Goal: Information Seeking & Learning: Compare options

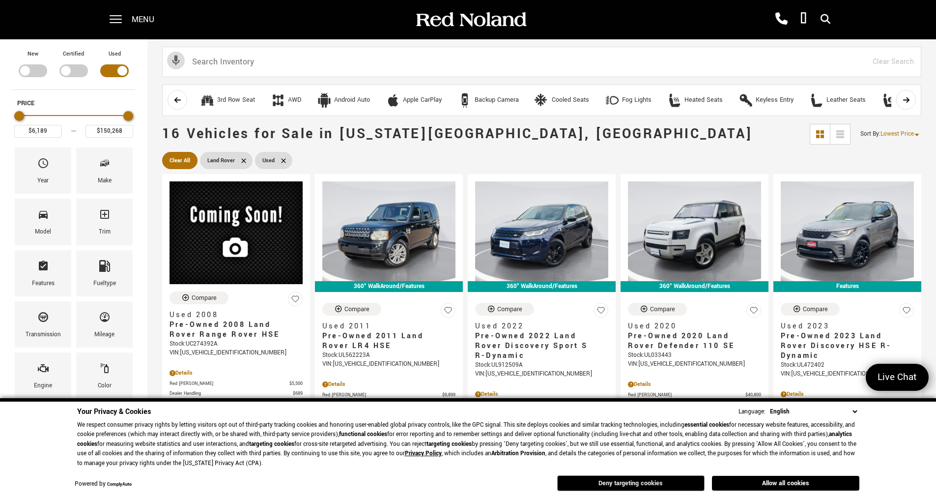
click at [633, 483] on button "Deny targeting cookies" at bounding box center [630, 483] width 147 height 16
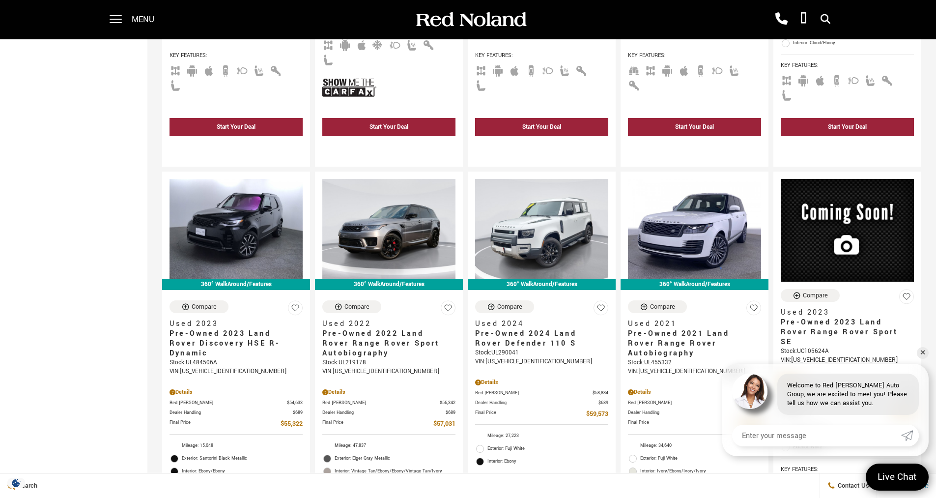
scroll to position [933, 0]
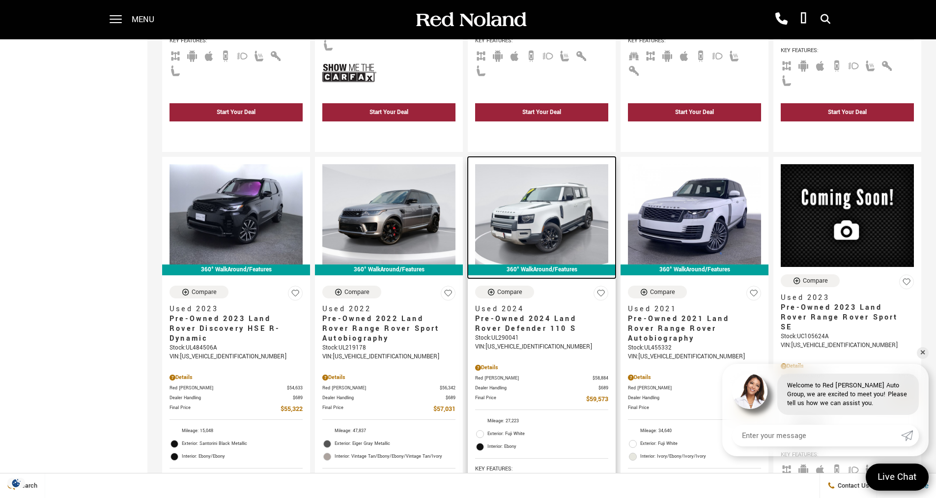
click at [565, 190] on img at bounding box center [541, 214] width 133 height 100
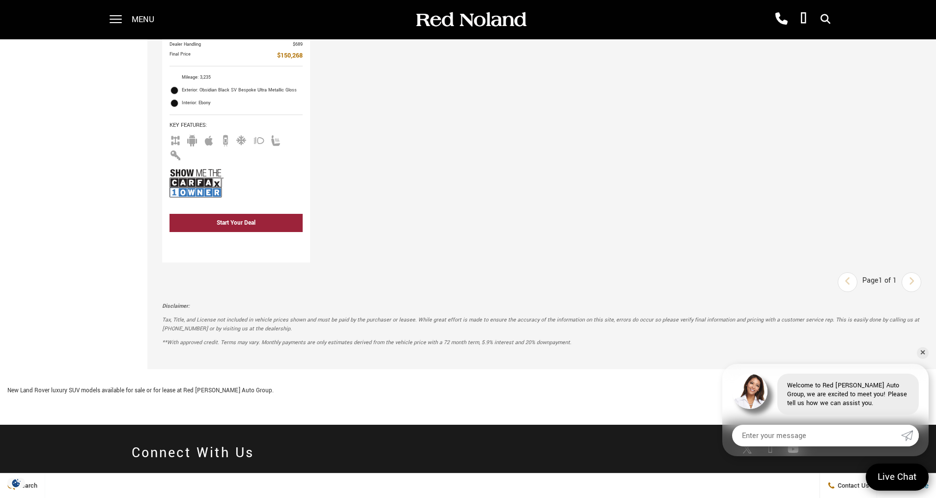
scroll to position [1769, 0]
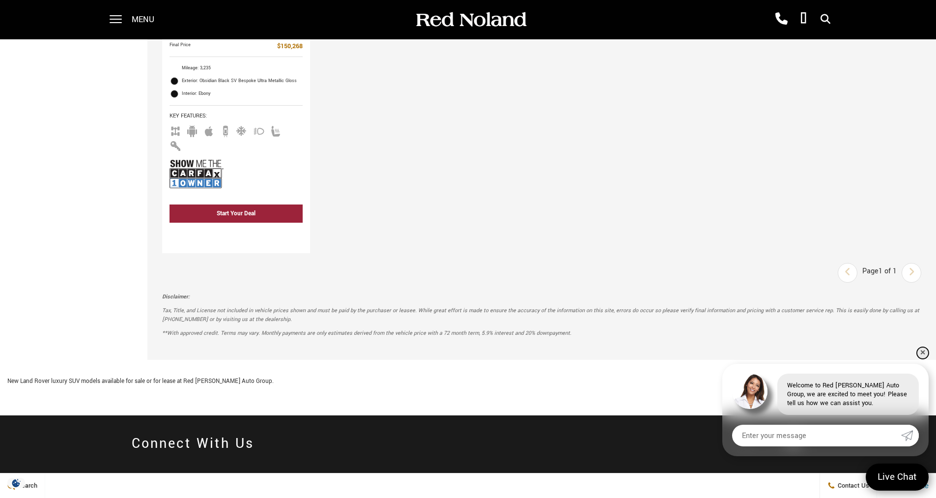
click at [922, 348] on link "✕" at bounding box center [923, 353] width 12 height 12
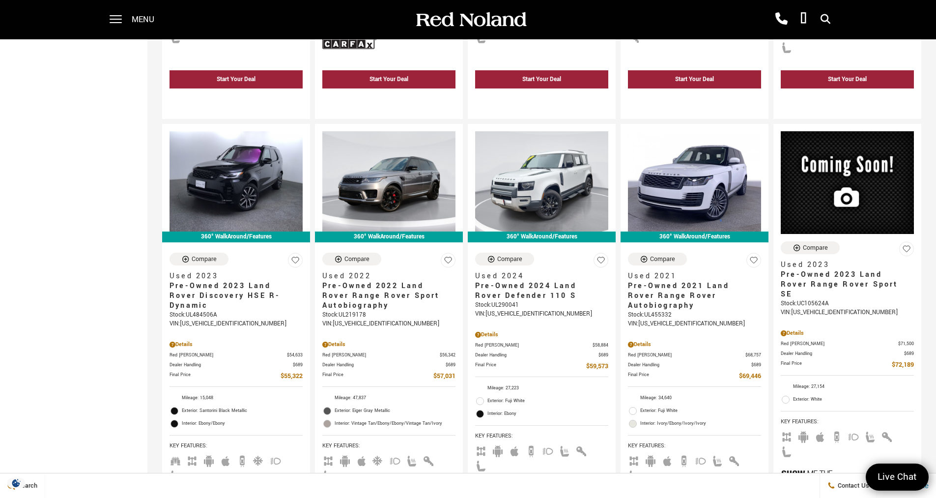
scroll to position [983, 0]
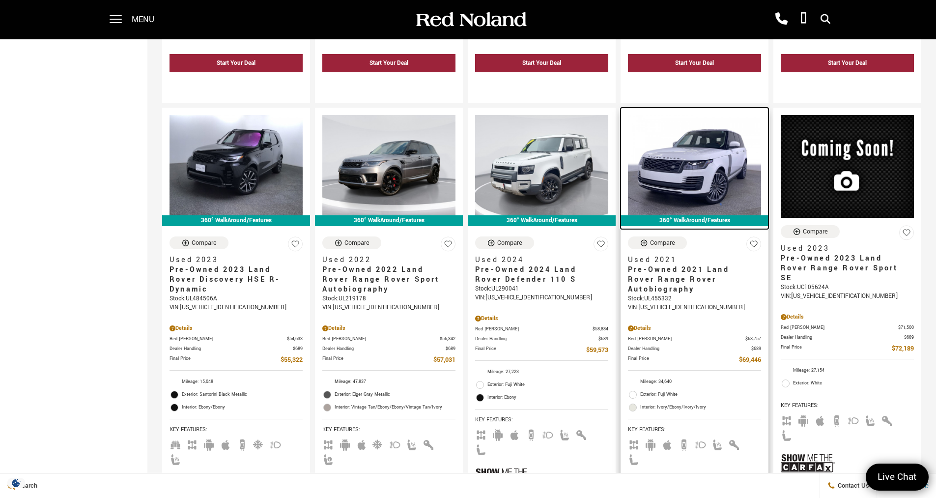
click at [717, 138] on img at bounding box center [694, 165] width 133 height 100
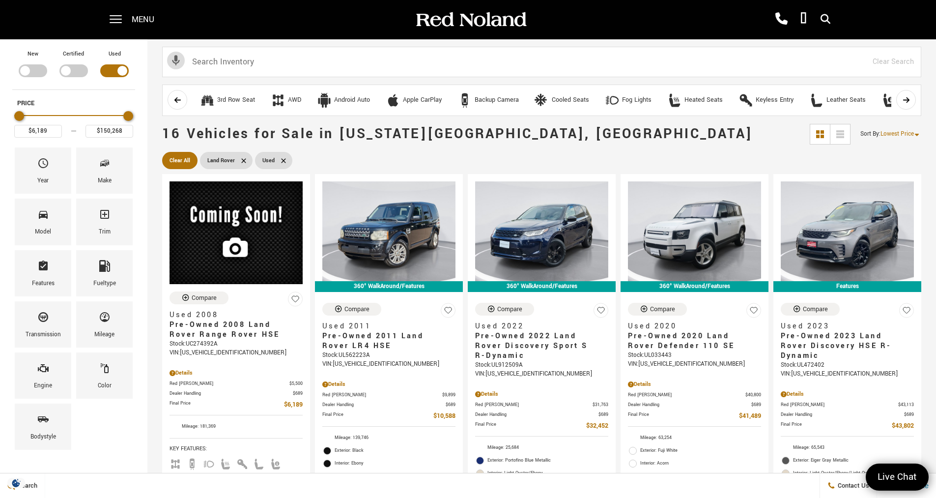
click at [124, 71] on div "Filter by Vehicle Type" at bounding box center [114, 70] width 28 height 13
type input "$166,622"
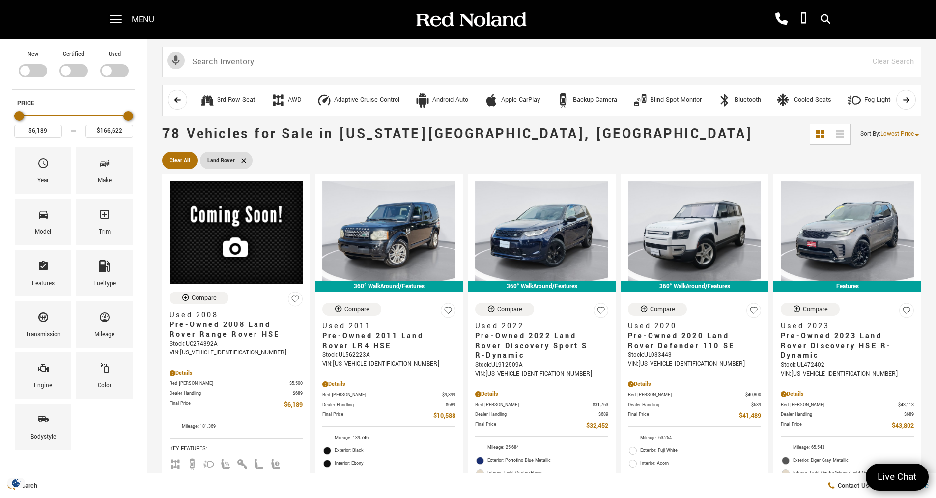
click at [68, 70] on div "Filter by Vehicle Type" at bounding box center [73, 70] width 28 height 13
type input "$50,489"
type input "$75,677"
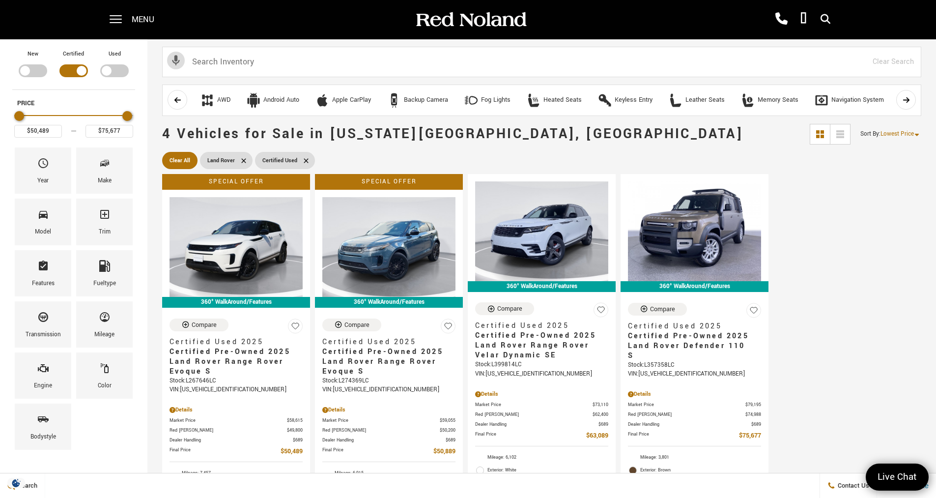
click at [26, 71] on div "Filter by Vehicle Type" at bounding box center [33, 70] width 28 height 13
click at [82, 72] on div "Filter by Vehicle Type" at bounding box center [73, 70] width 28 height 13
click at [78, 67] on div "Filter by Vehicle Type" at bounding box center [73, 70] width 28 height 13
click at [48, 164] on icon "Year" at bounding box center [43, 163] width 12 height 12
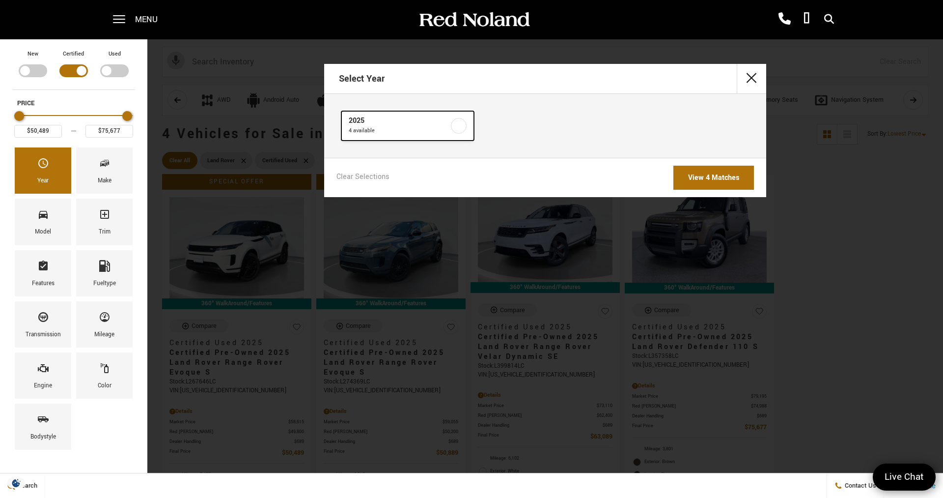
click at [456, 125] on label at bounding box center [459, 126] width 16 height 16
checkbox input "true"
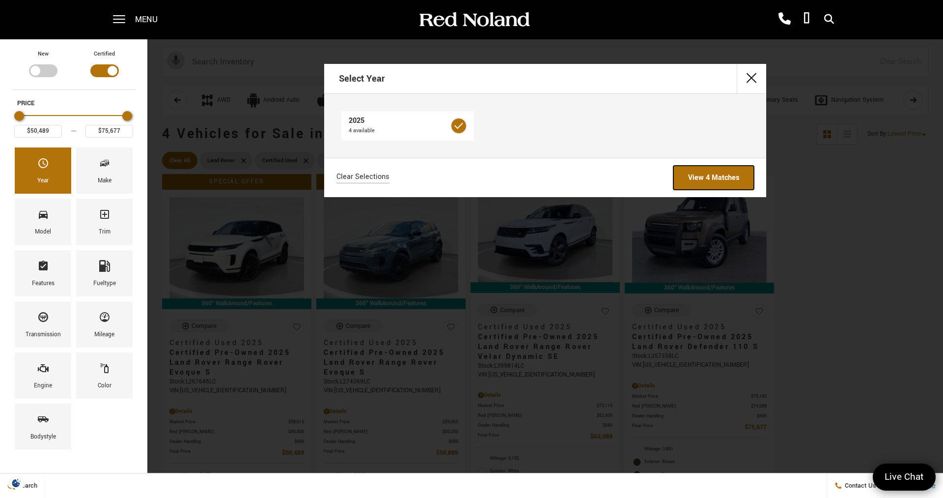
click at [700, 171] on link "View 4 Matches" at bounding box center [714, 178] width 81 height 24
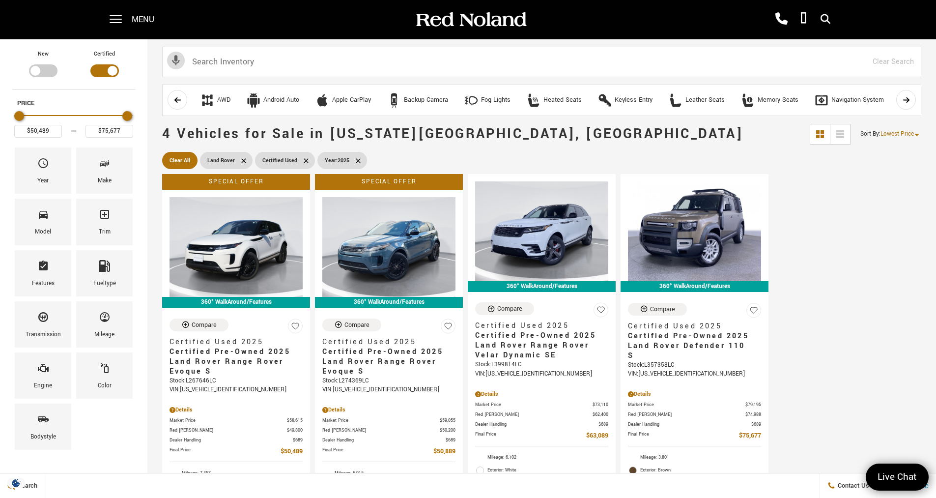
click at [31, 71] on div "Filter by Vehicle Type" at bounding box center [43, 70] width 28 height 13
type input "$166,622"
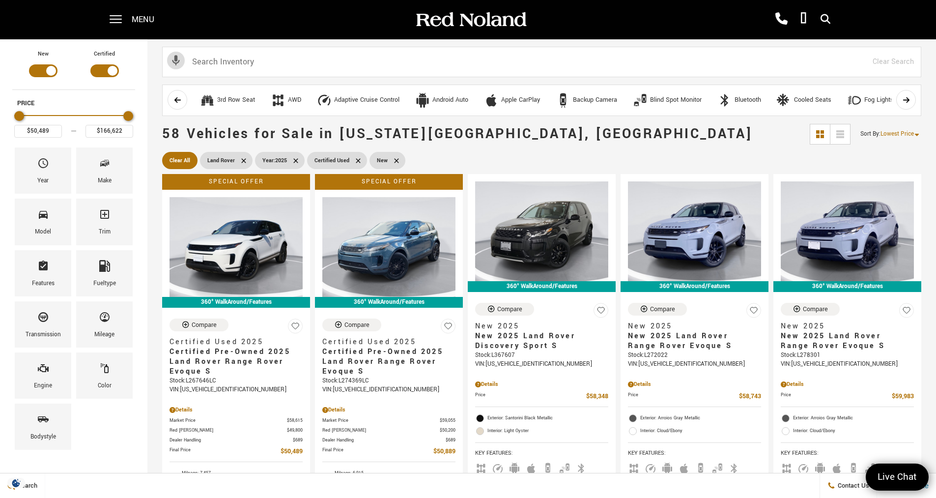
click at [113, 68] on div "Filter by Vehicle Type" at bounding box center [104, 70] width 28 height 13
type input "$58,348"
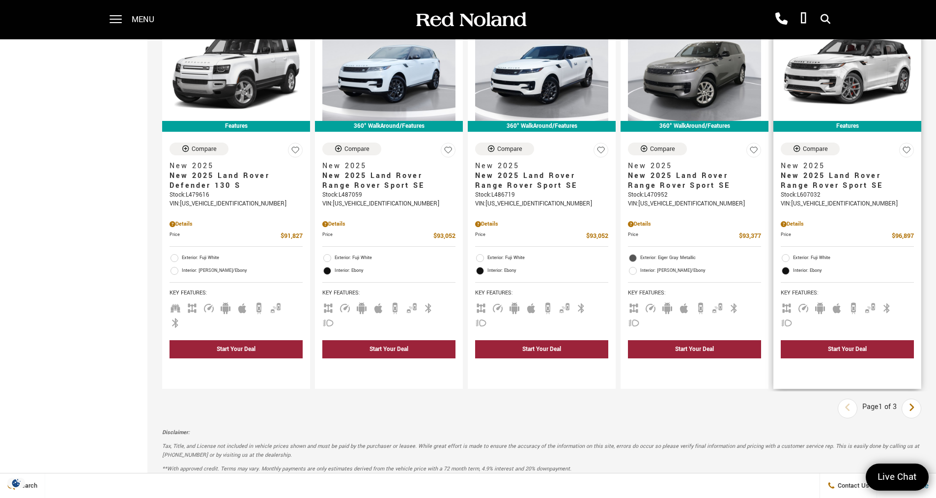
scroll to position [1376, 0]
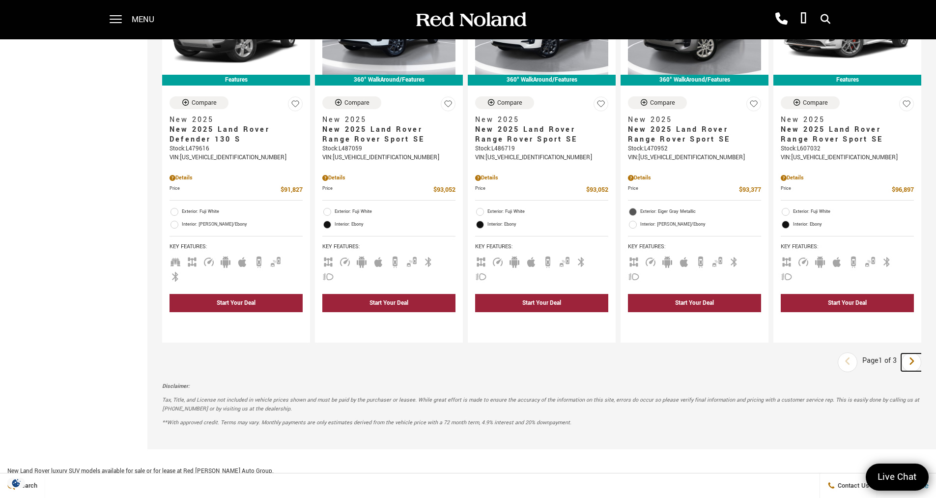
click at [915, 353] on icon "next page" at bounding box center [911, 361] width 6 height 16
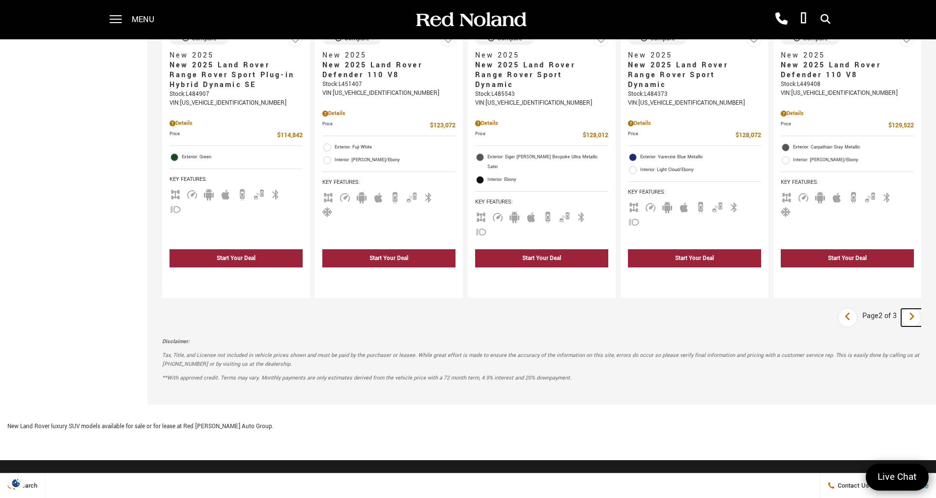
scroll to position [1474, 0]
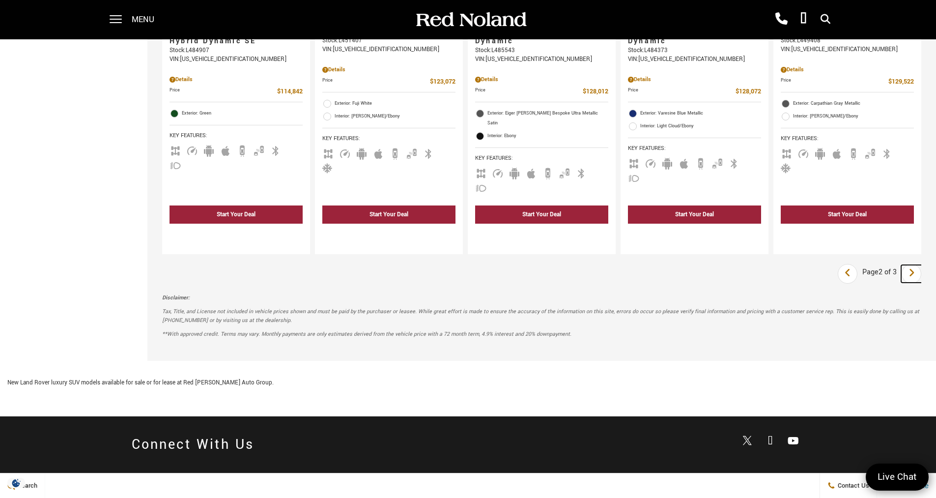
click at [915, 265] on icon "next page" at bounding box center [911, 273] width 6 height 16
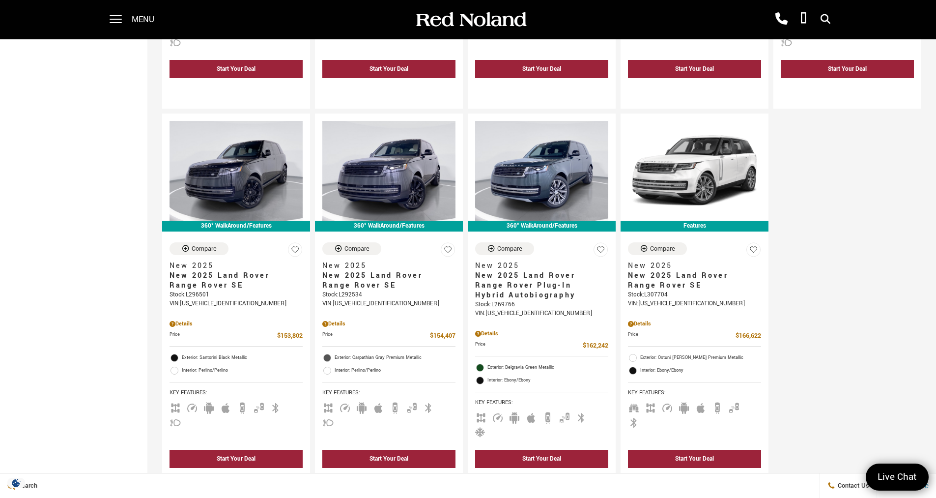
scroll to position [983, 0]
